Goal: Check status

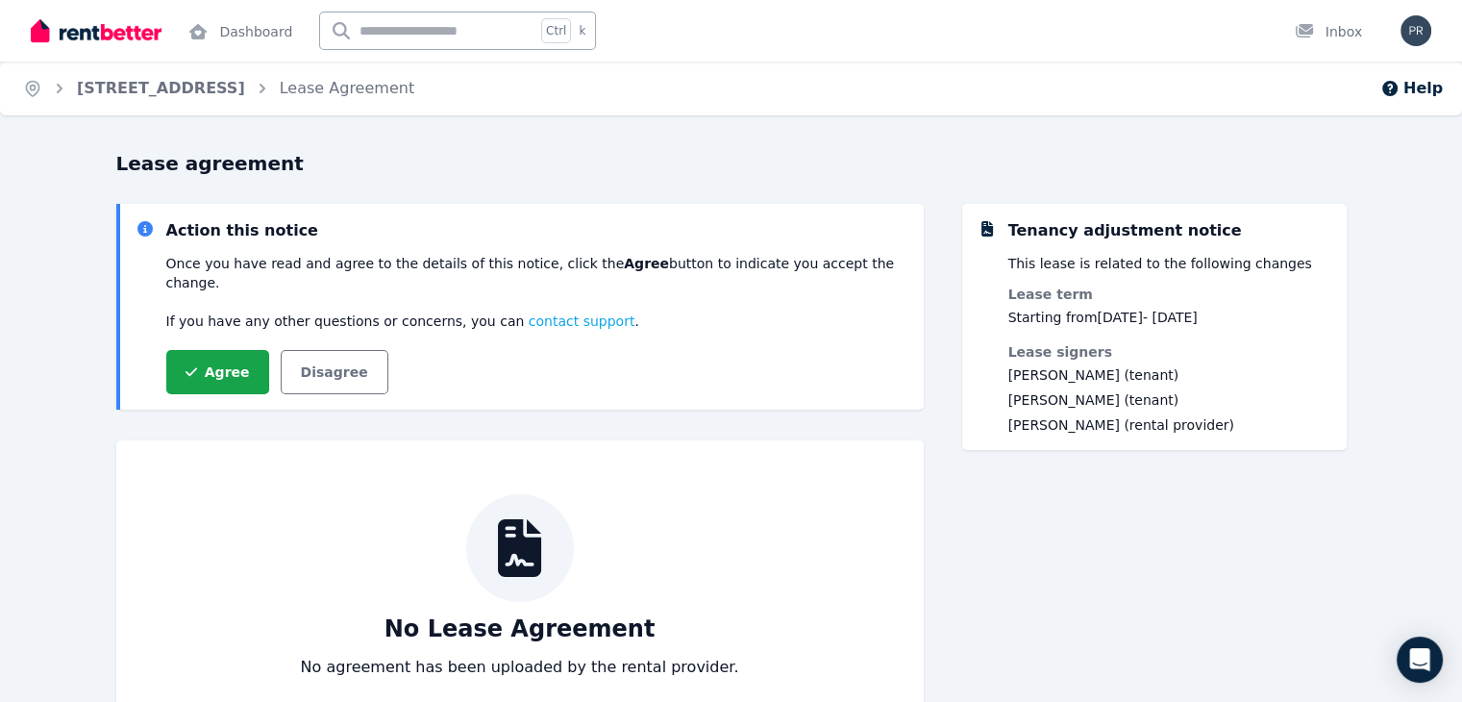
drag, startPoint x: 1053, startPoint y: 317, endPoint x: 1291, endPoint y: 316, distance: 238.4
click at [1291, 316] on div "Tenancy adjustment notice This lease is related to the following changes Lease …" at bounding box center [1169, 326] width 323 height 215
click at [1203, 518] on div "Tenancy adjustment notice This lease is related to the following changes Lease …" at bounding box center [1154, 478] width 385 height 548
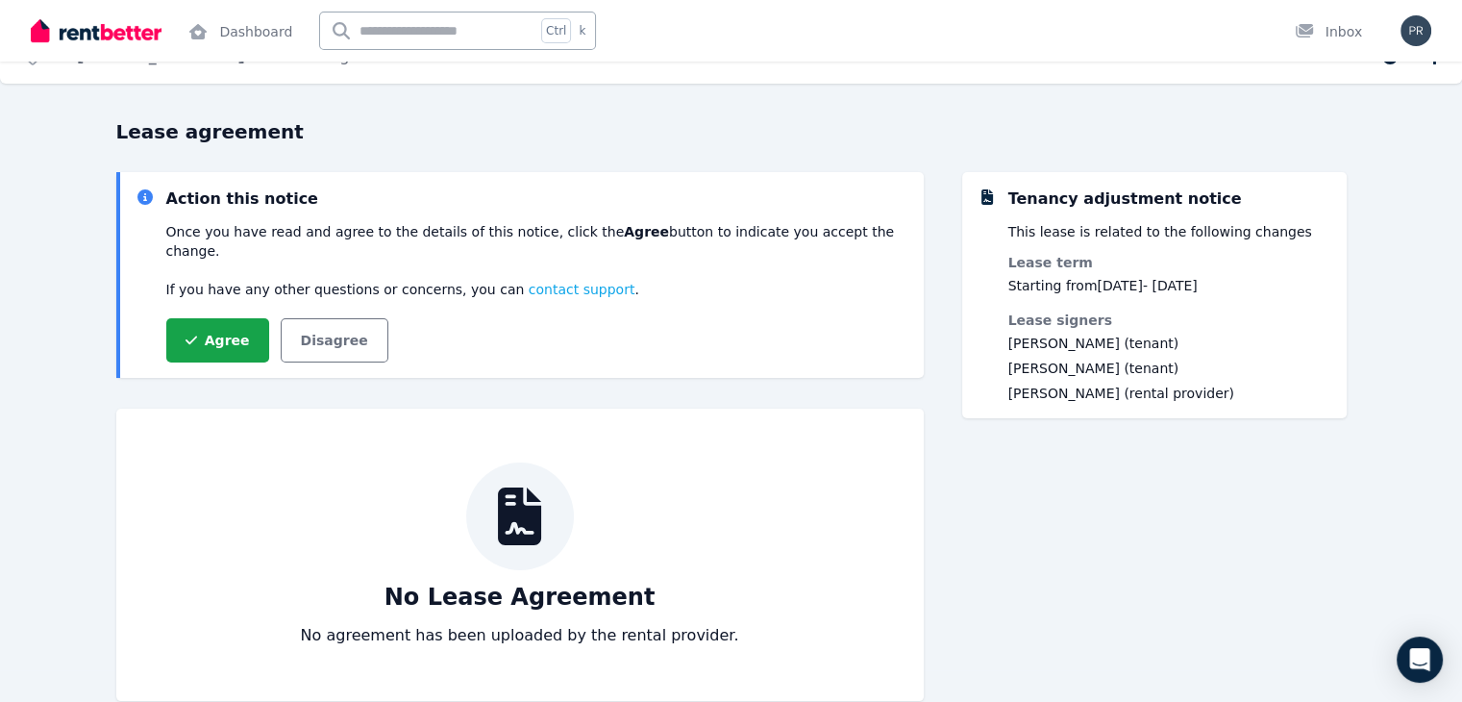
scroll to position [100, 0]
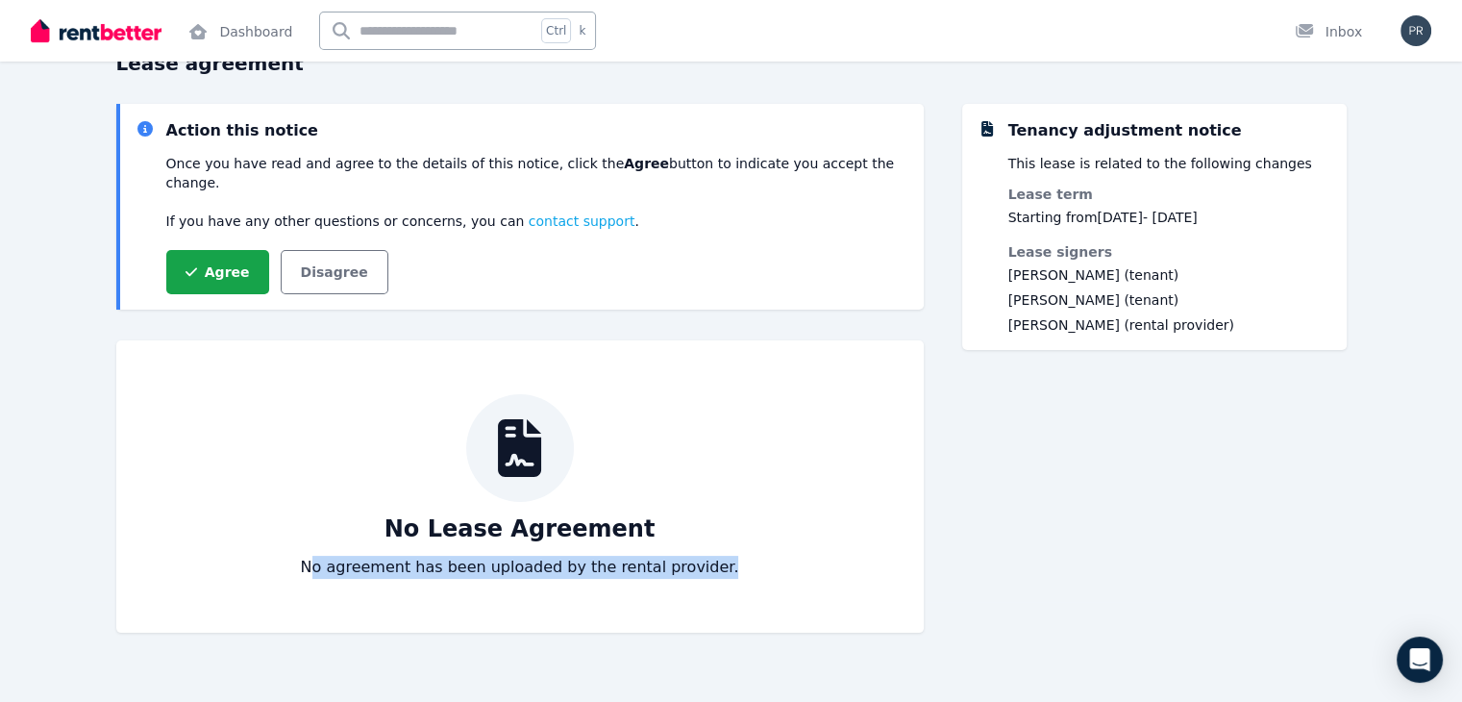
drag, startPoint x: 303, startPoint y: 552, endPoint x: 688, endPoint y: 557, distance: 385.5
click at [688, 557] on div "No Lease Agreement No agreement has been uploaded by the rental provider." at bounding box center [520, 486] width 731 height 185
click at [1017, 537] on div "Tenancy adjustment notice This lease is related to the following changes Lease …" at bounding box center [1154, 378] width 385 height 548
click at [491, 467] on div at bounding box center [520, 448] width 108 height 108
drag, startPoint x: 301, startPoint y: 548, endPoint x: 454, endPoint y: 549, distance: 152.9
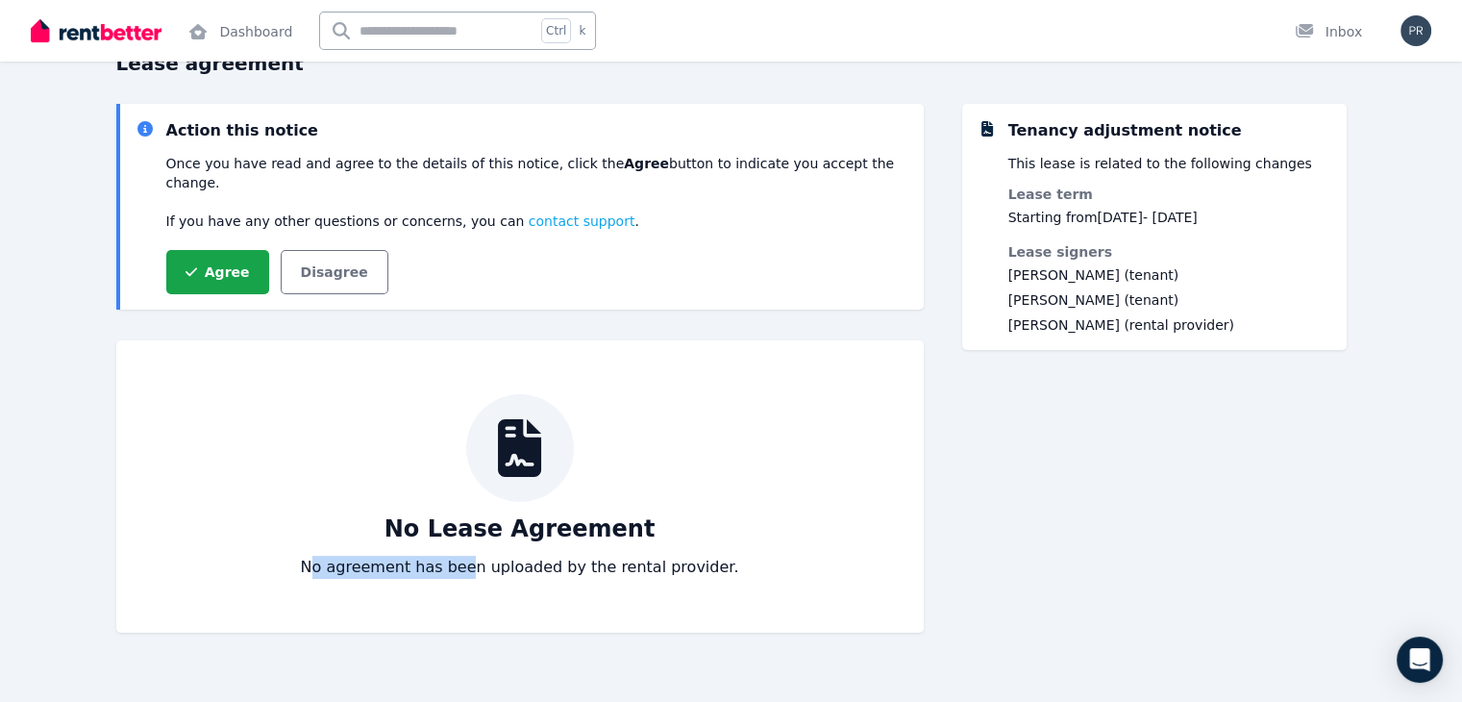
click at [454, 556] on p "No agreement has been uploaded by the rental provider." at bounding box center [520, 567] width 438 height 23
click at [424, 556] on p "No agreement has been uploaded by the rental provider." at bounding box center [520, 567] width 438 height 23
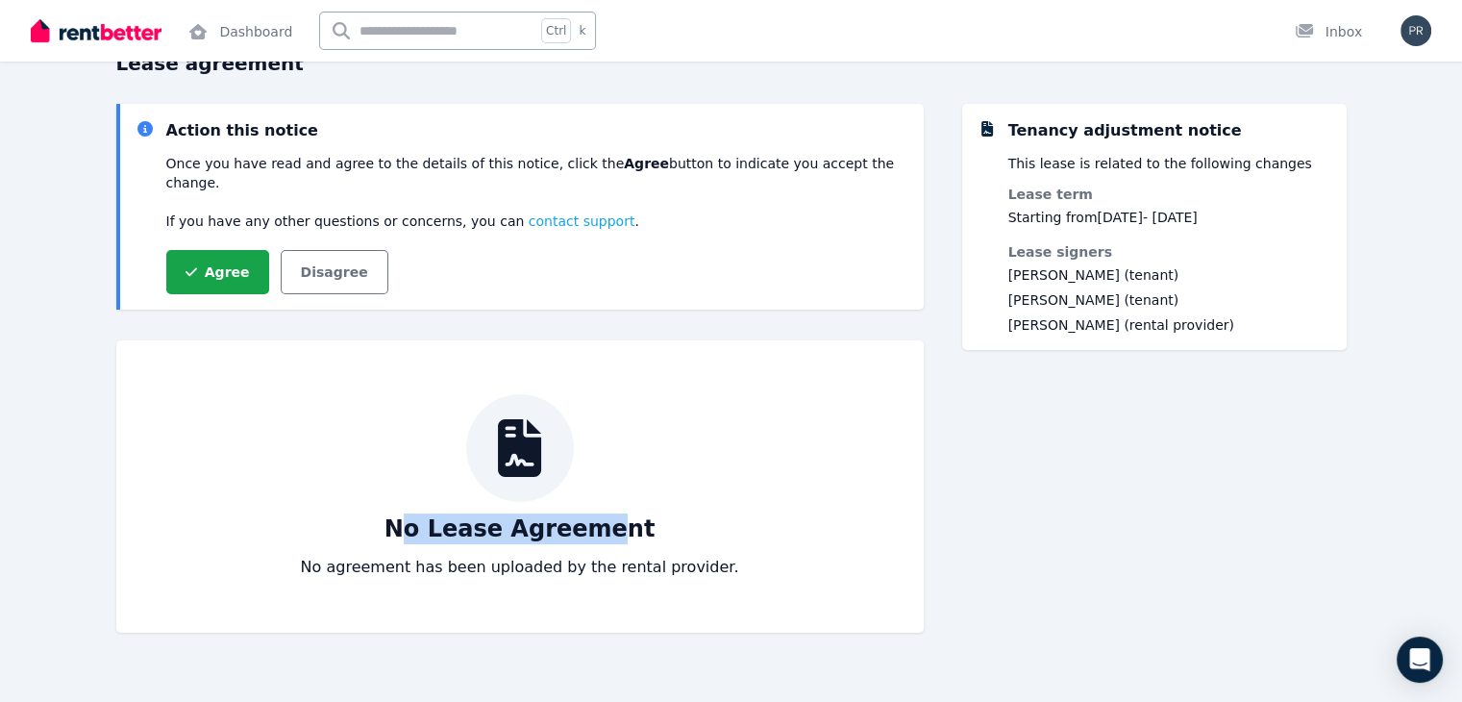
drag, startPoint x: 418, startPoint y: 523, endPoint x: 645, endPoint y: 525, distance: 226.9
click at [582, 528] on div "No Lease Agreement No agreement has been uploaded by the rental provider." at bounding box center [520, 486] width 731 height 185
click at [1047, 530] on div "Tenancy adjustment notice This lease is related to the following changes Lease …" at bounding box center [1154, 378] width 385 height 548
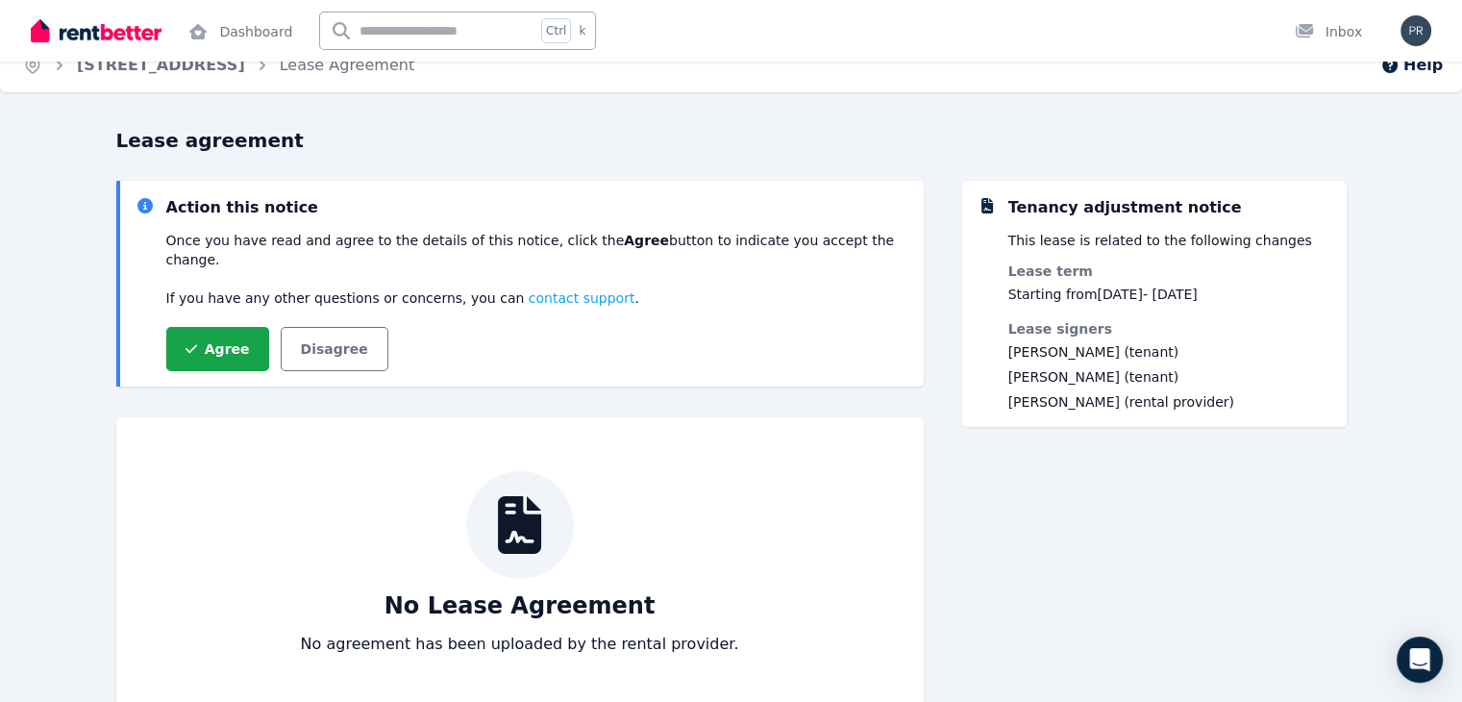
scroll to position [0, 0]
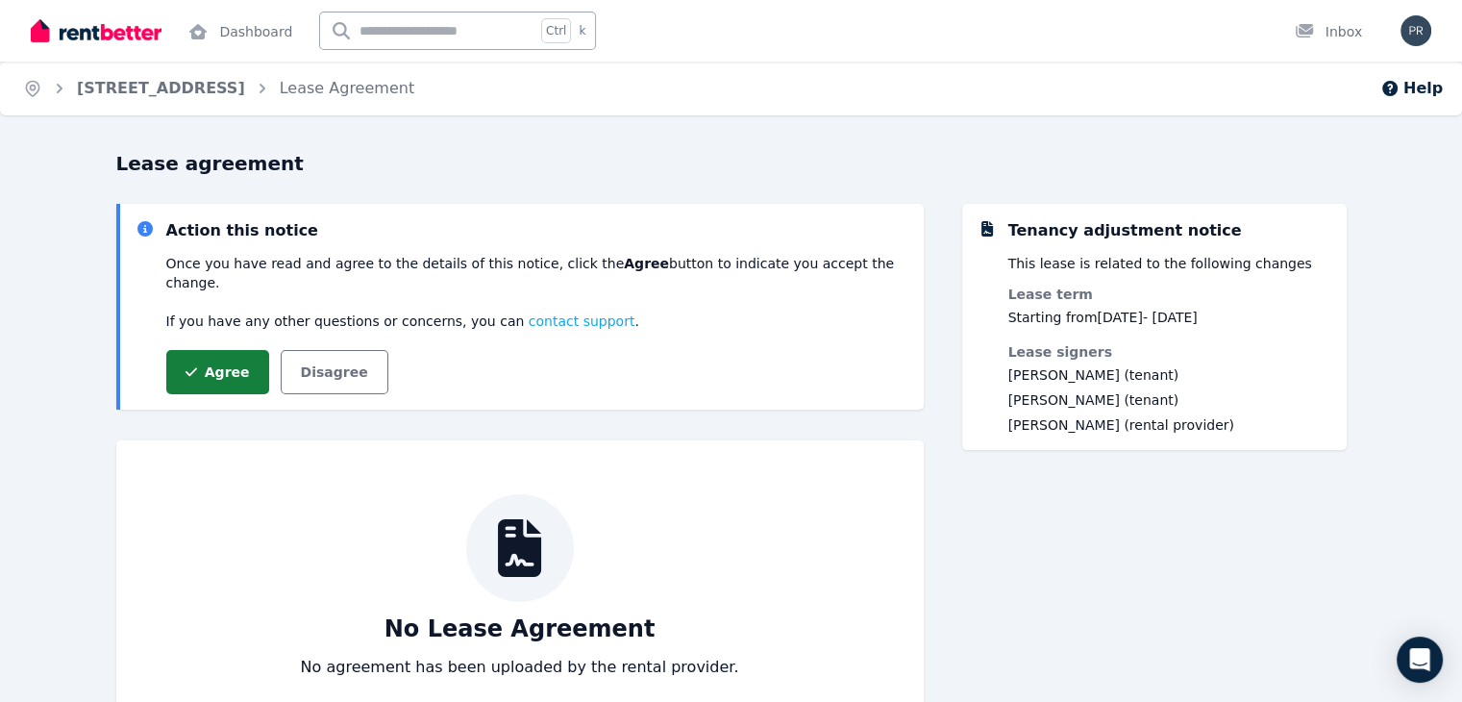
click at [166, 369] on button "Agree" at bounding box center [217, 372] width 103 height 44
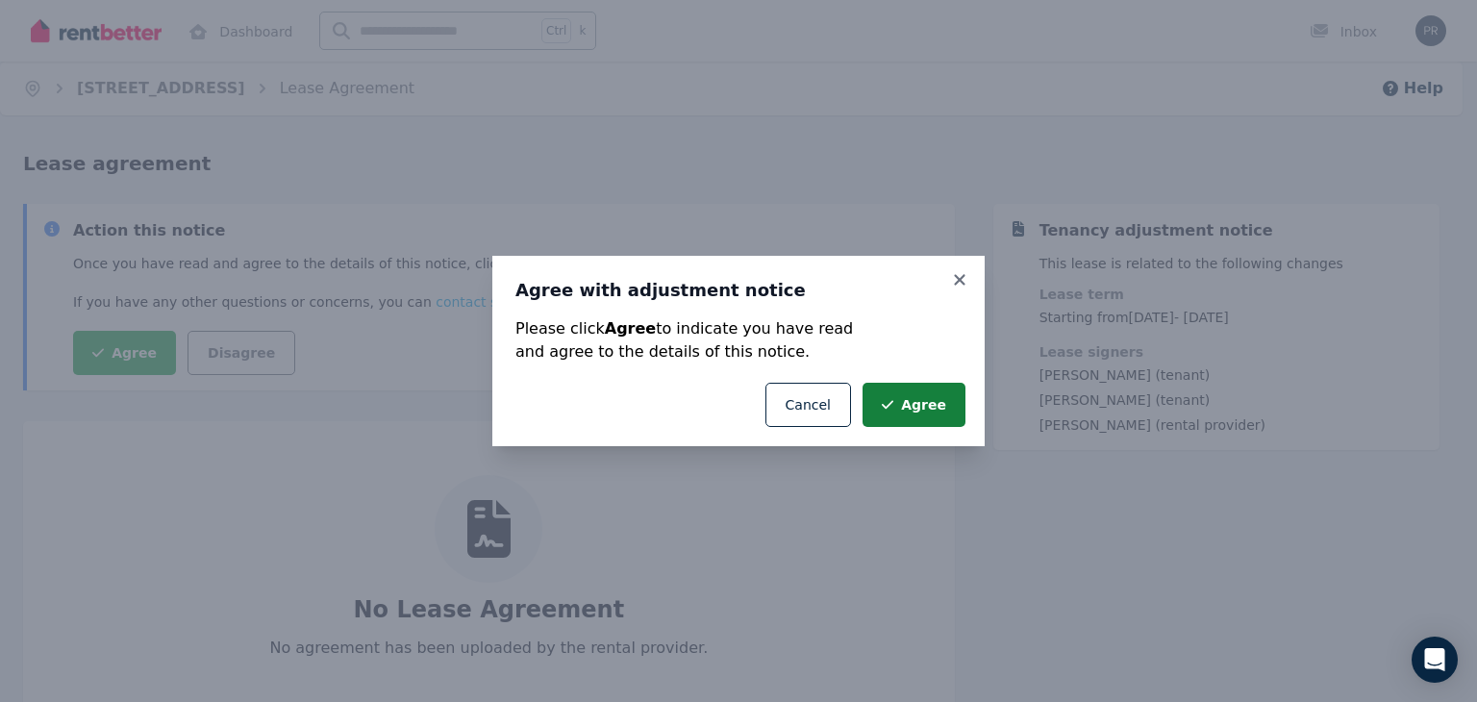
click at [927, 408] on button "Agree" at bounding box center [913, 405] width 103 height 44
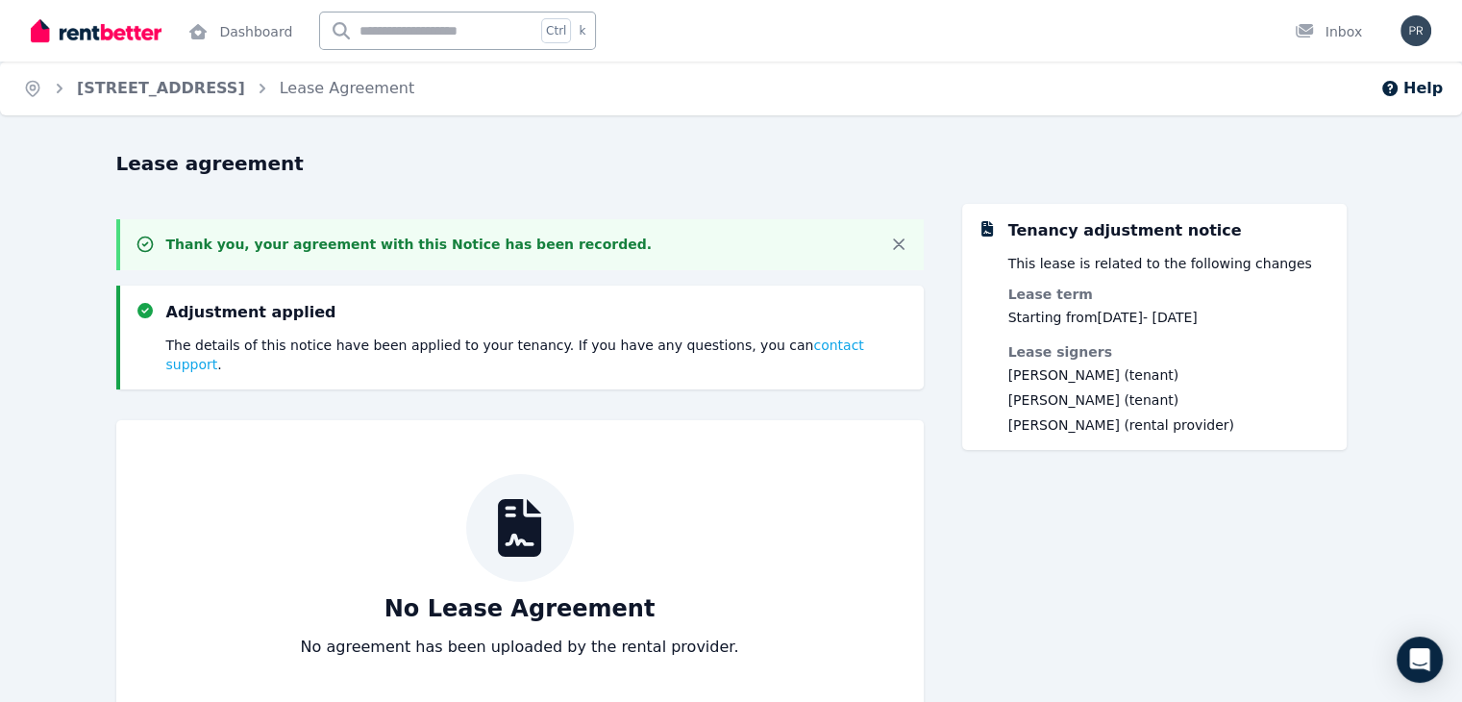
drag, startPoint x: 1036, startPoint y: 320, endPoint x: 1296, endPoint y: 311, distance: 259.7
click at [1296, 311] on div "Tenancy adjustment notice This lease is related to the following changes Lease …" at bounding box center [1155, 326] width 354 height 215
drag, startPoint x: 1143, startPoint y: 420, endPoint x: 1026, endPoint y: 377, distance: 125.0
click at [1026, 377] on div "Tenancy adjustment notice This lease is related to the following changes Lease …" at bounding box center [1154, 327] width 385 height 246
click at [1067, 535] on div "Tenancy adjustment notice This lease is related to the following changes Lease …" at bounding box center [1154, 468] width 385 height 528
